Goal: Check status: Check status

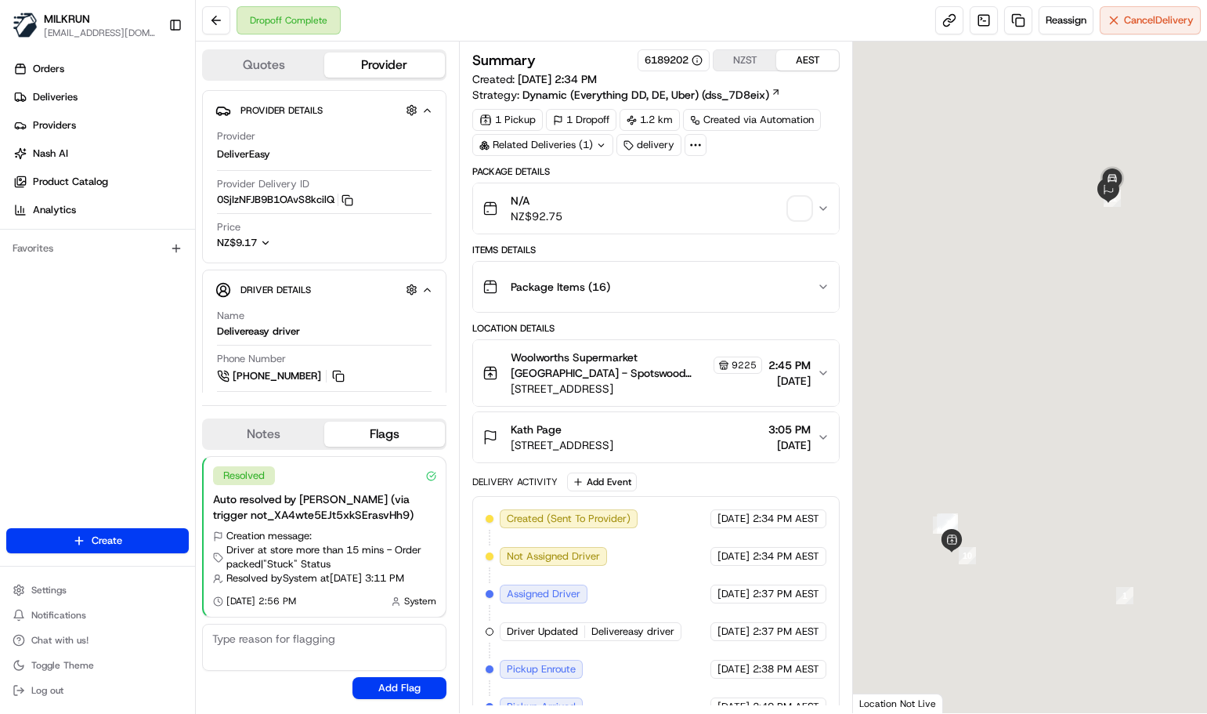
scroll to position [2, 0]
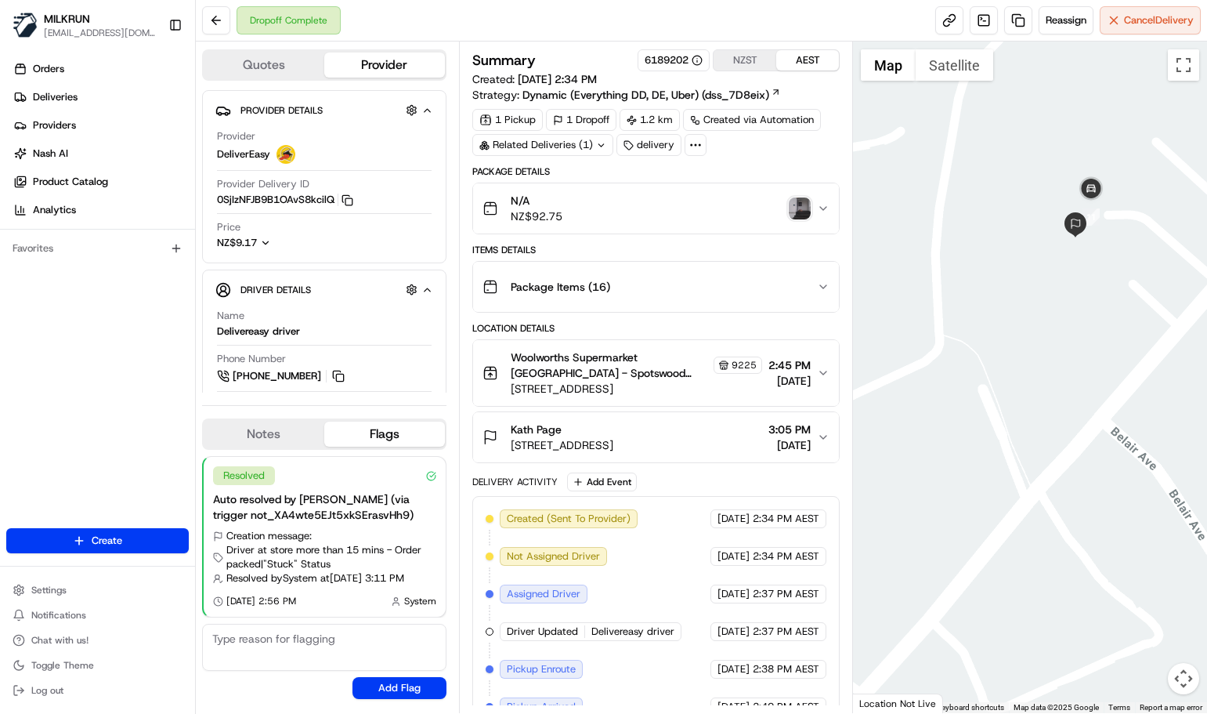
click at [791, 205] on img "button" at bounding box center [800, 208] width 22 height 22
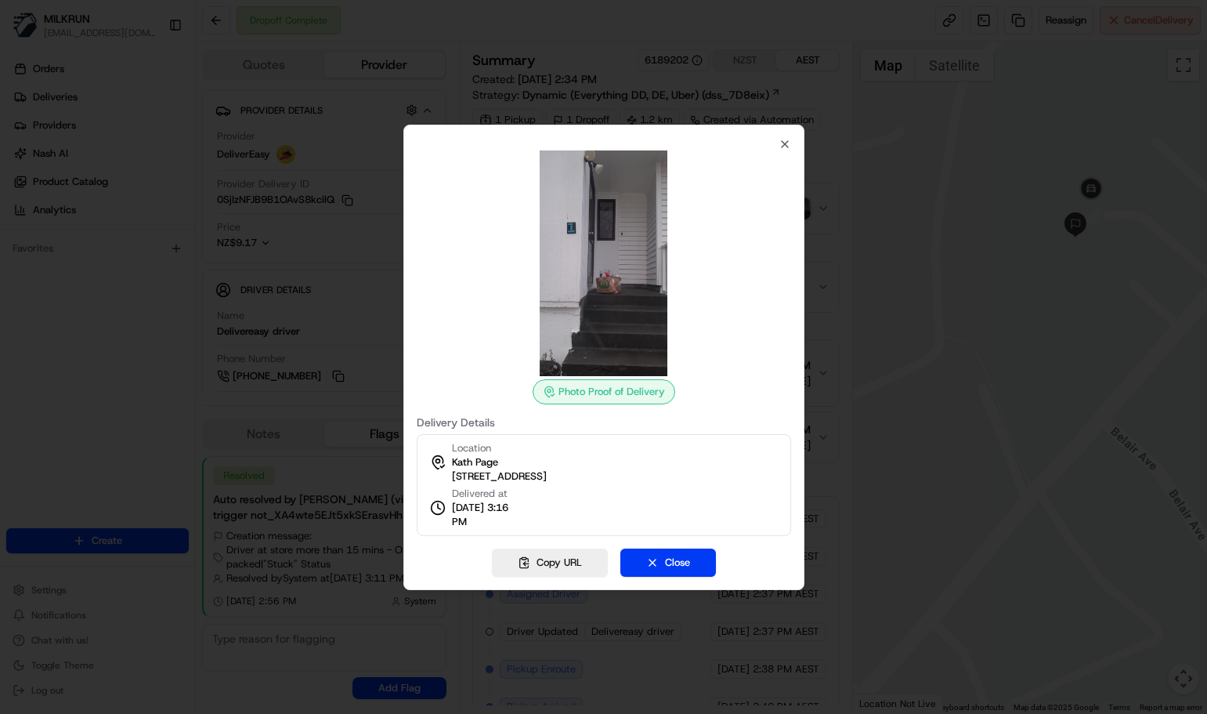
click at [566, 218] on img at bounding box center [604, 263] width 226 height 226
click at [567, 241] on img at bounding box center [604, 263] width 226 height 226
click at [590, 396] on div "Photo Proof of Delivery" at bounding box center [604, 391] width 143 height 25
click at [591, 396] on div "Photo Proof of Delivery" at bounding box center [604, 391] width 143 height 25
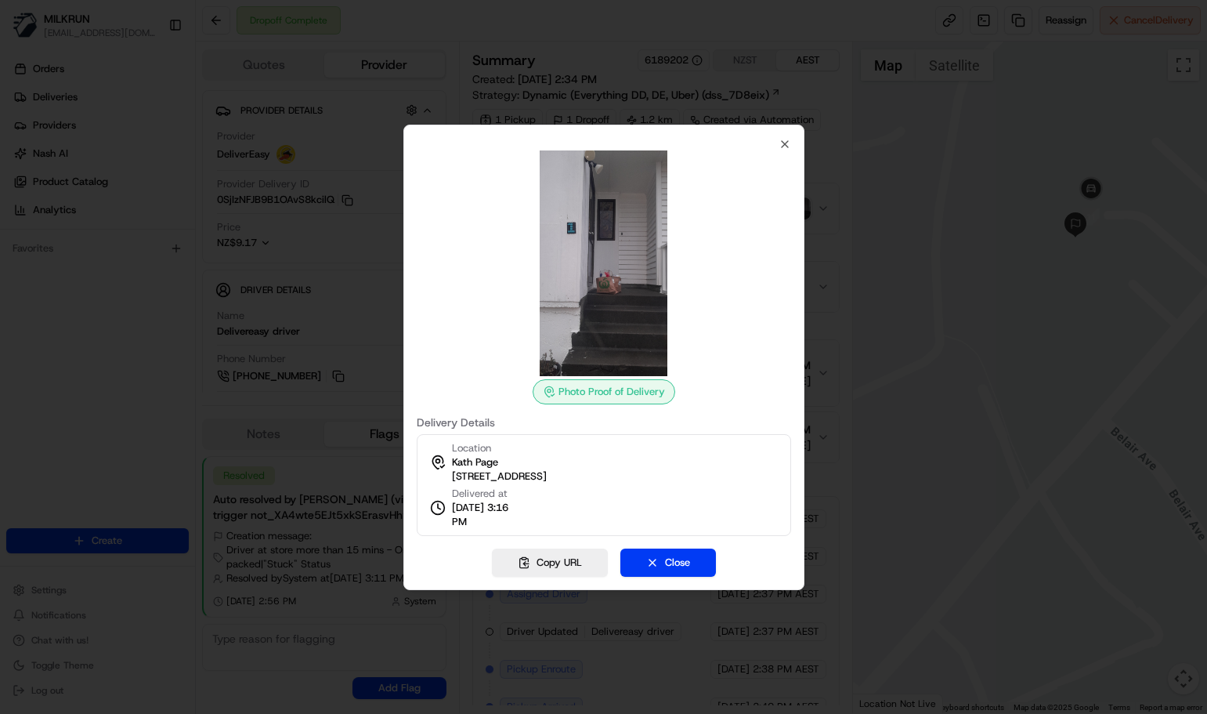
click at [698, 404] on div "Photo Proof of Delivery" at bounding box center [604, 277] width 375 height 254
click at [592, 224] on img at bounding box center [604, 263] width 226 height 226
click at [591, 224] on img at bounding box center [604, 263] width 226 height 226
click at [772, 171] on div at bounding box center [604, 263] width 375 height 226
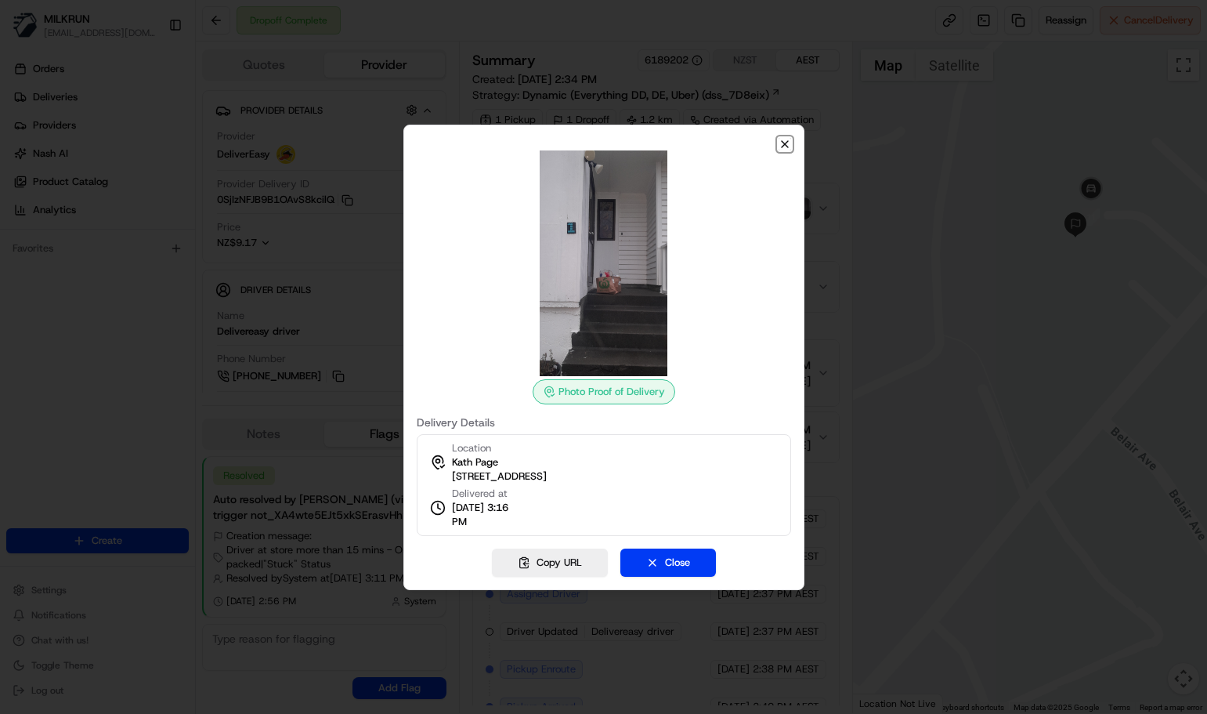
click at [785, 143] on icon "button" at bounding box center [785, 144] width 6 height 6
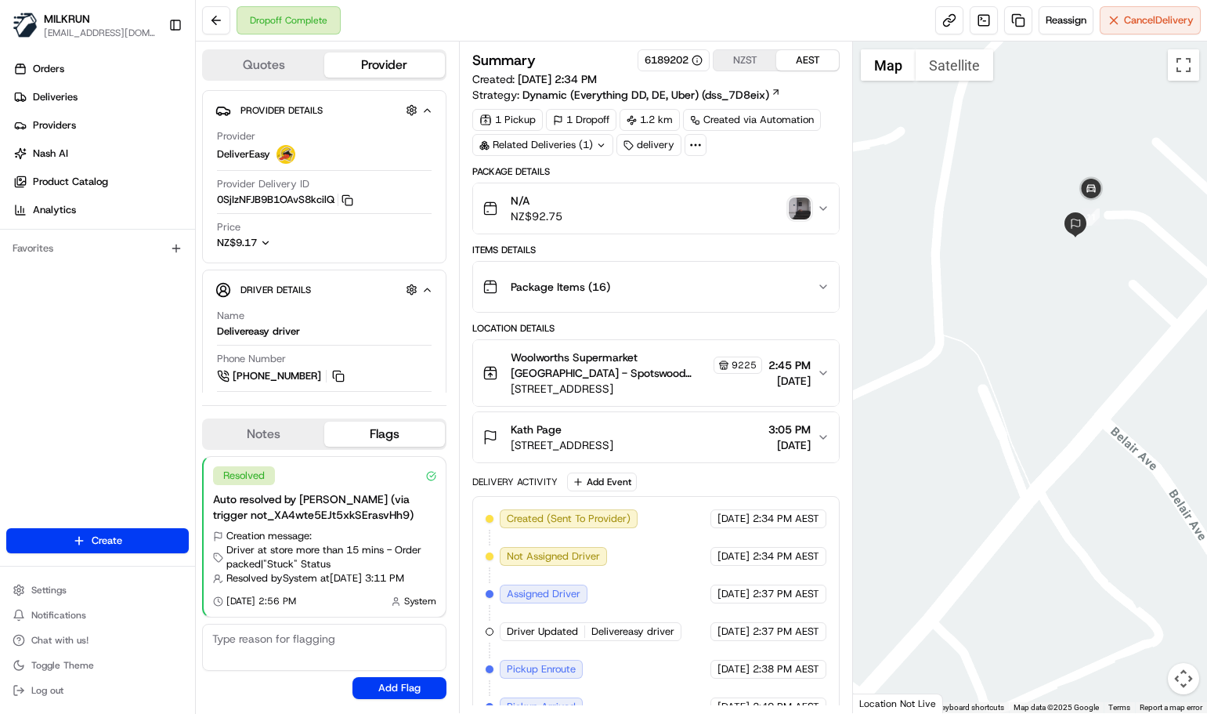
click at [798, 212] on img "button" at bounding box center [800, 208] width 22 height 22
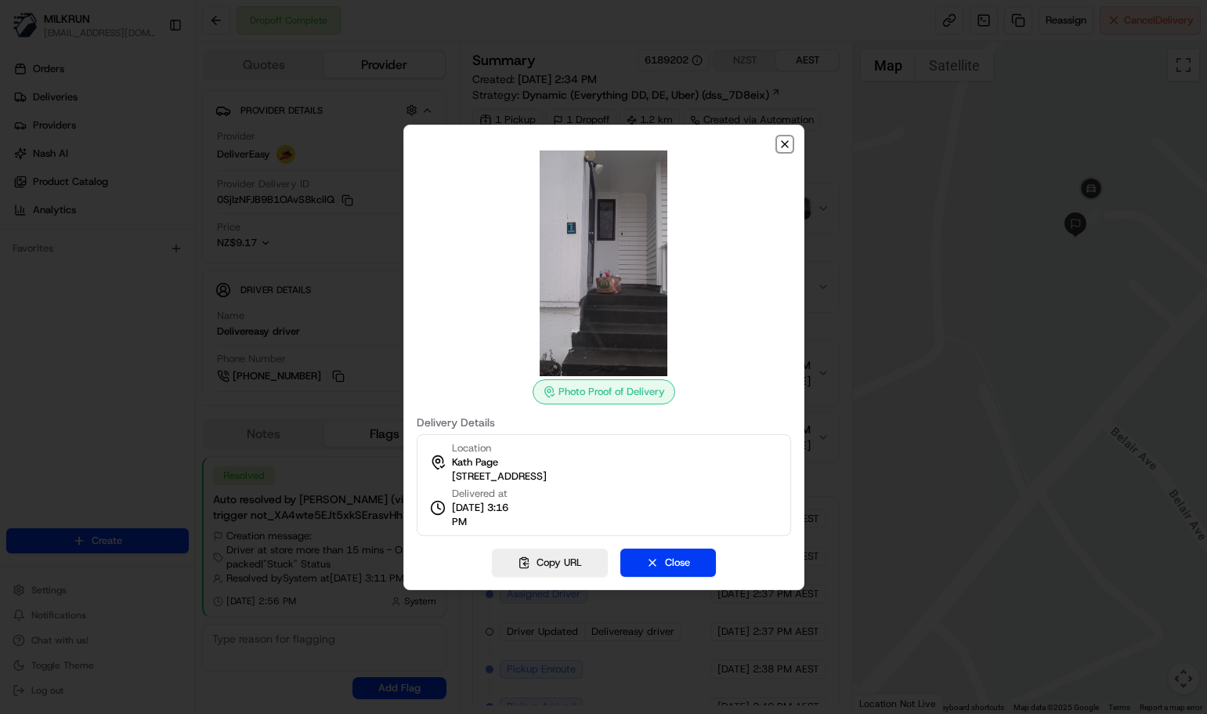
click at [787, 143] on icon "button" at bounding box center [785, 144] width 13 height 13
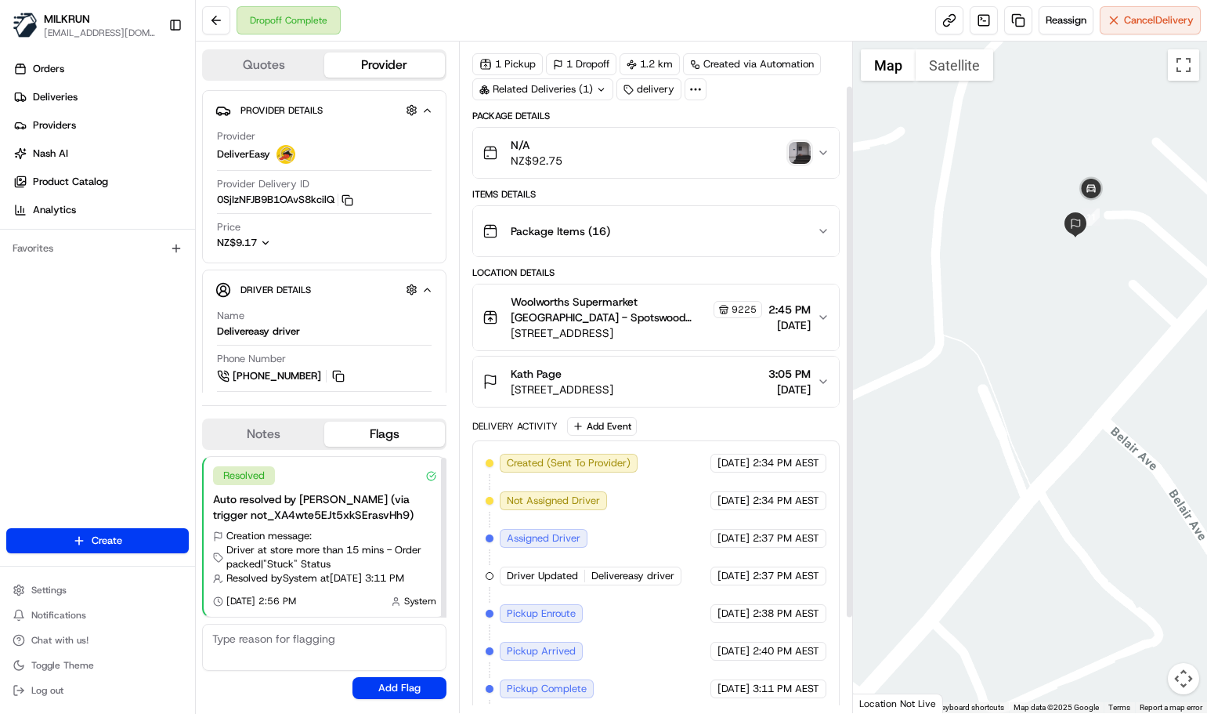
scroll to position [0, 0]
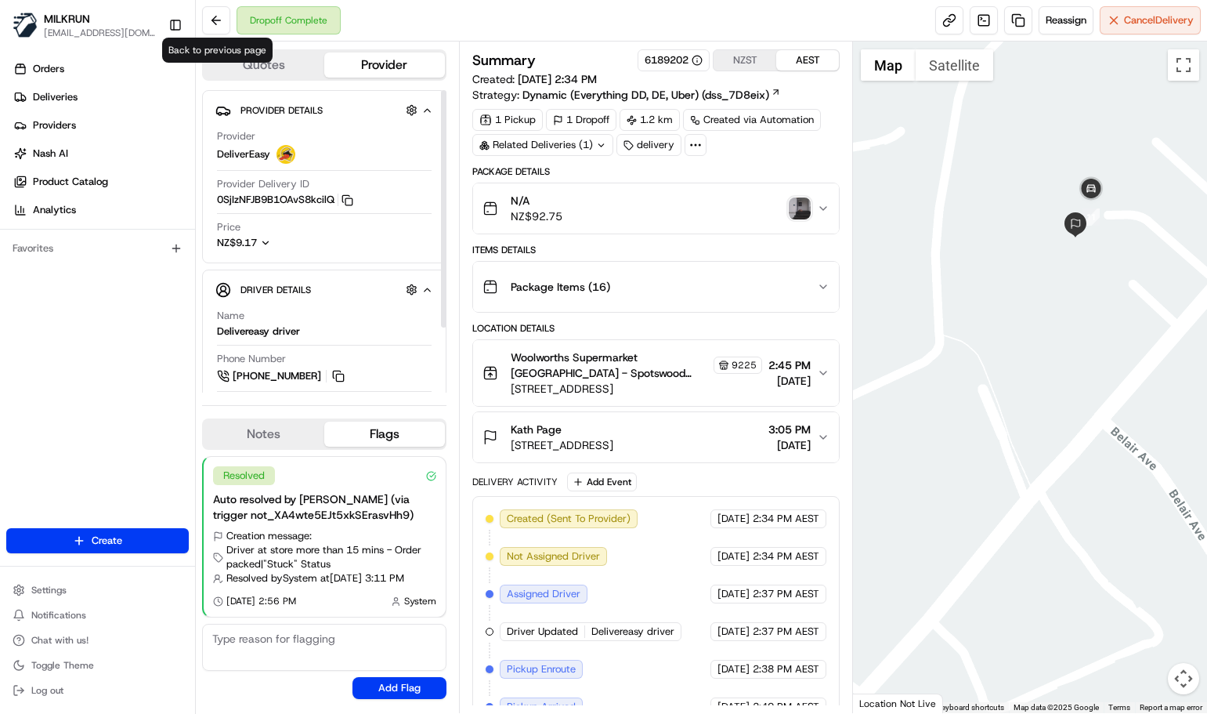
click at [218, 31] on button at bounding box center [216, 20] width 28 height 28
